Goal: Check status: Check status

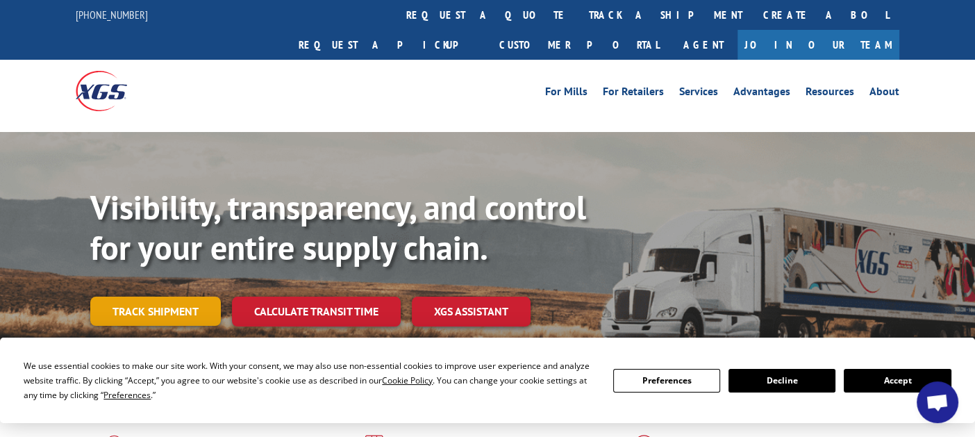
click at [158, 297] on link "Track shipment" at bounding box center [155, 311] width 131 height 29
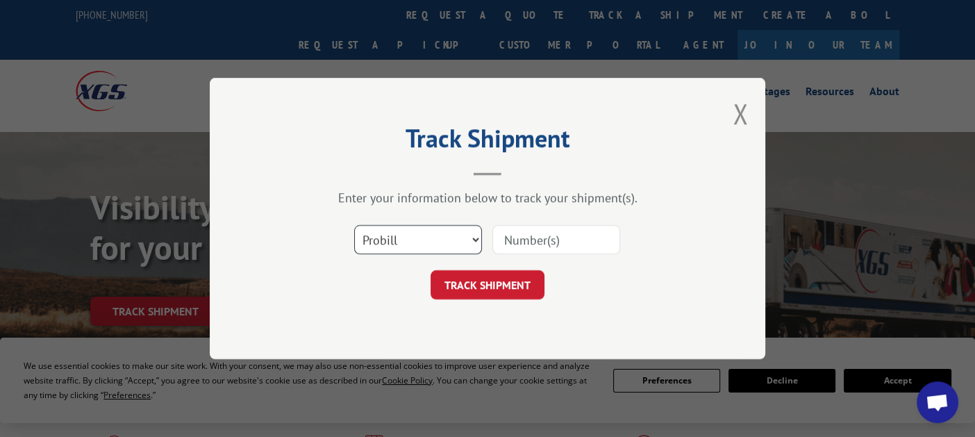
click at [478, 241] on select "Select category... Probill BOL PO" at bounding box center [418, 239] width 128 height 29
select select "bol"
click at [354, 225] on select "Select category... Probill BOL PO" at bounding box center [418, 239] width 128 height 29
click at [527, 236] on input at bounding box center [556, 239] width 128 height 29
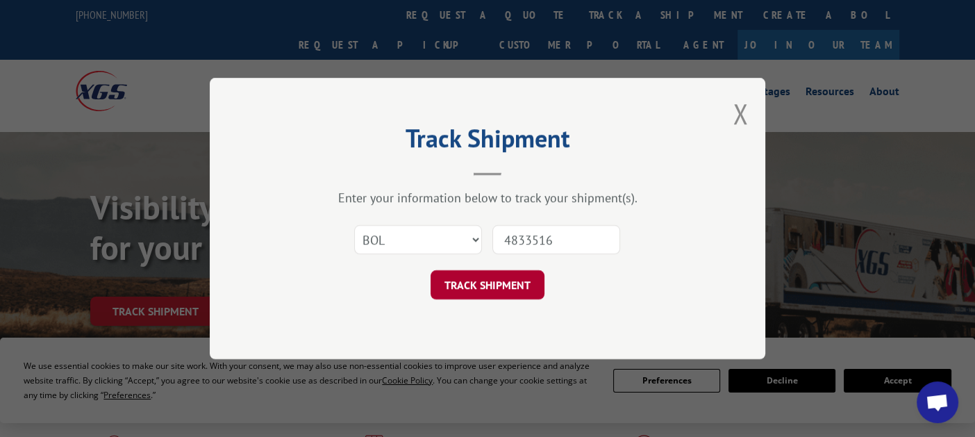
type input "4833516"
click at [490, 281] on button "TRACK SHIPMENT" at bounding box center [488, 284] width 114 height 29
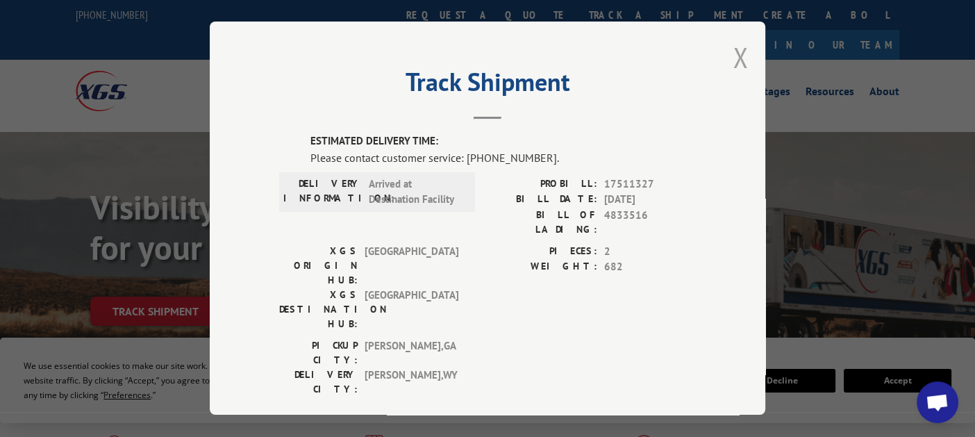
click at [737, 62] on button "Close modal" at bounding box center [740, 57] width 15 height 37
